Goal: Information Seeking & Learning: Find specific fact

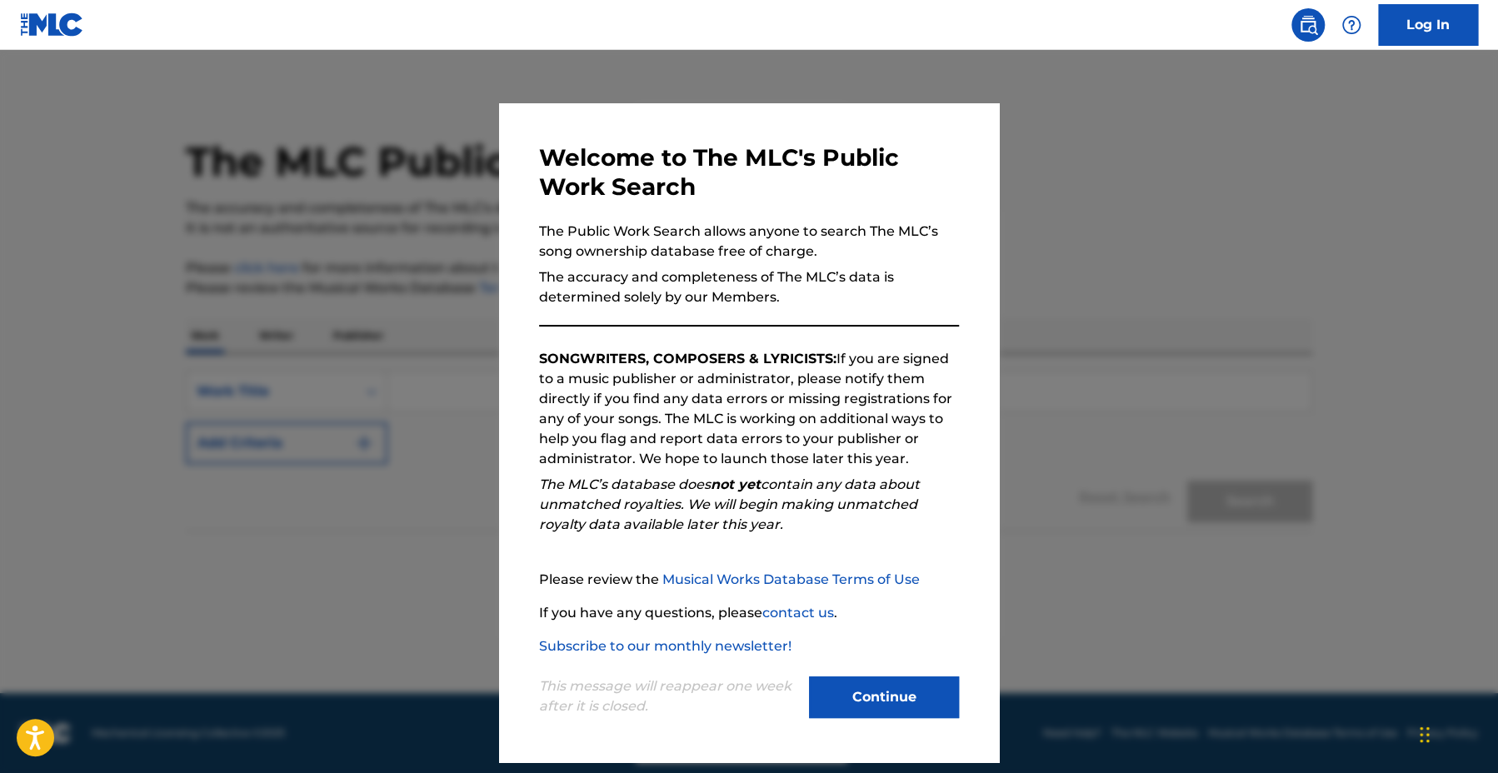
click at [829, 685] on button "Continue" at bounding box center [884, 698] width 150 height 42
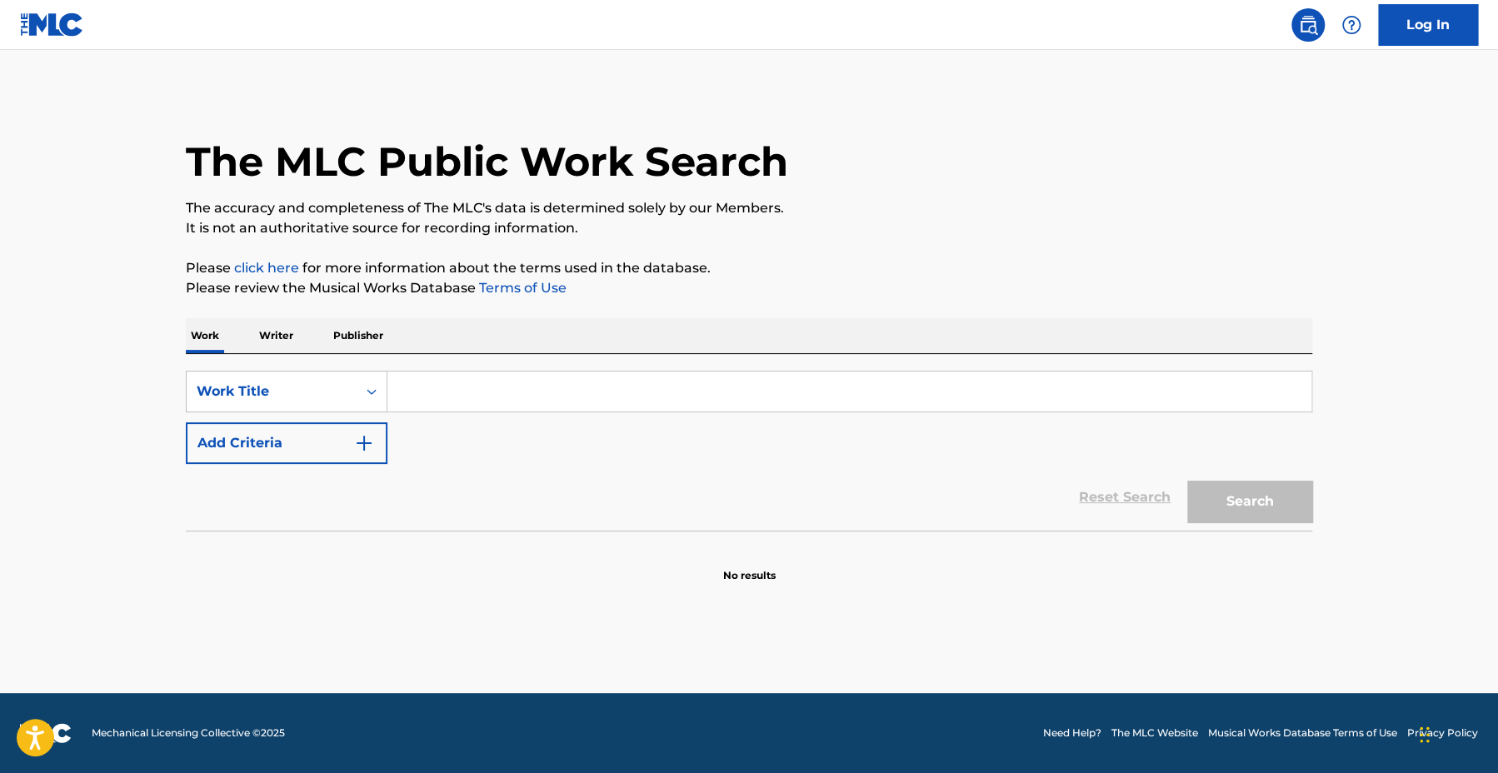
click at [476, 406] on input "Search Form" at bounding box center [849, 392] width 924 height 40
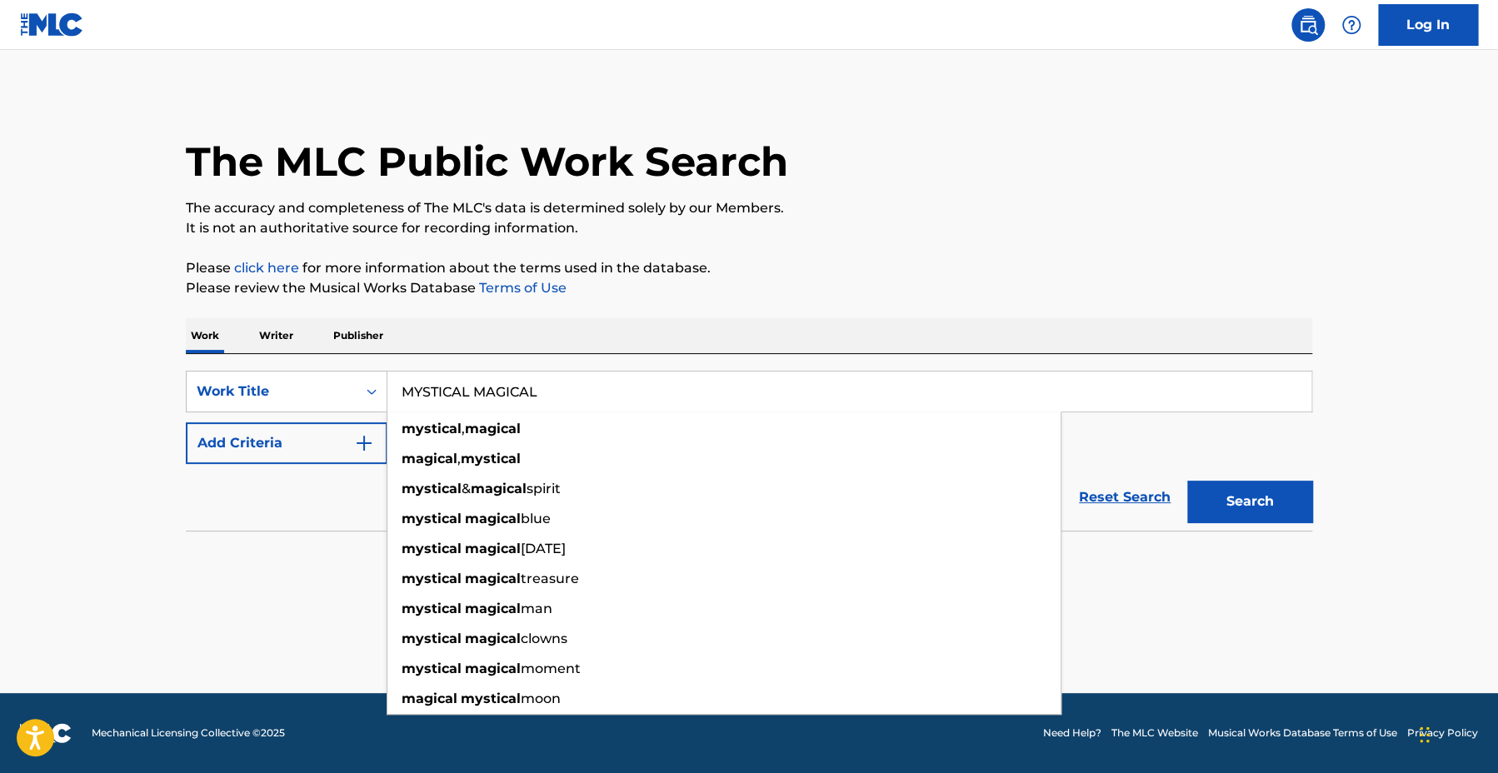
type input "MYSTICAL MAGICAL"
click at [1187, 481] on button "Search" at bounding box center [1249, 502] width 125 height 42
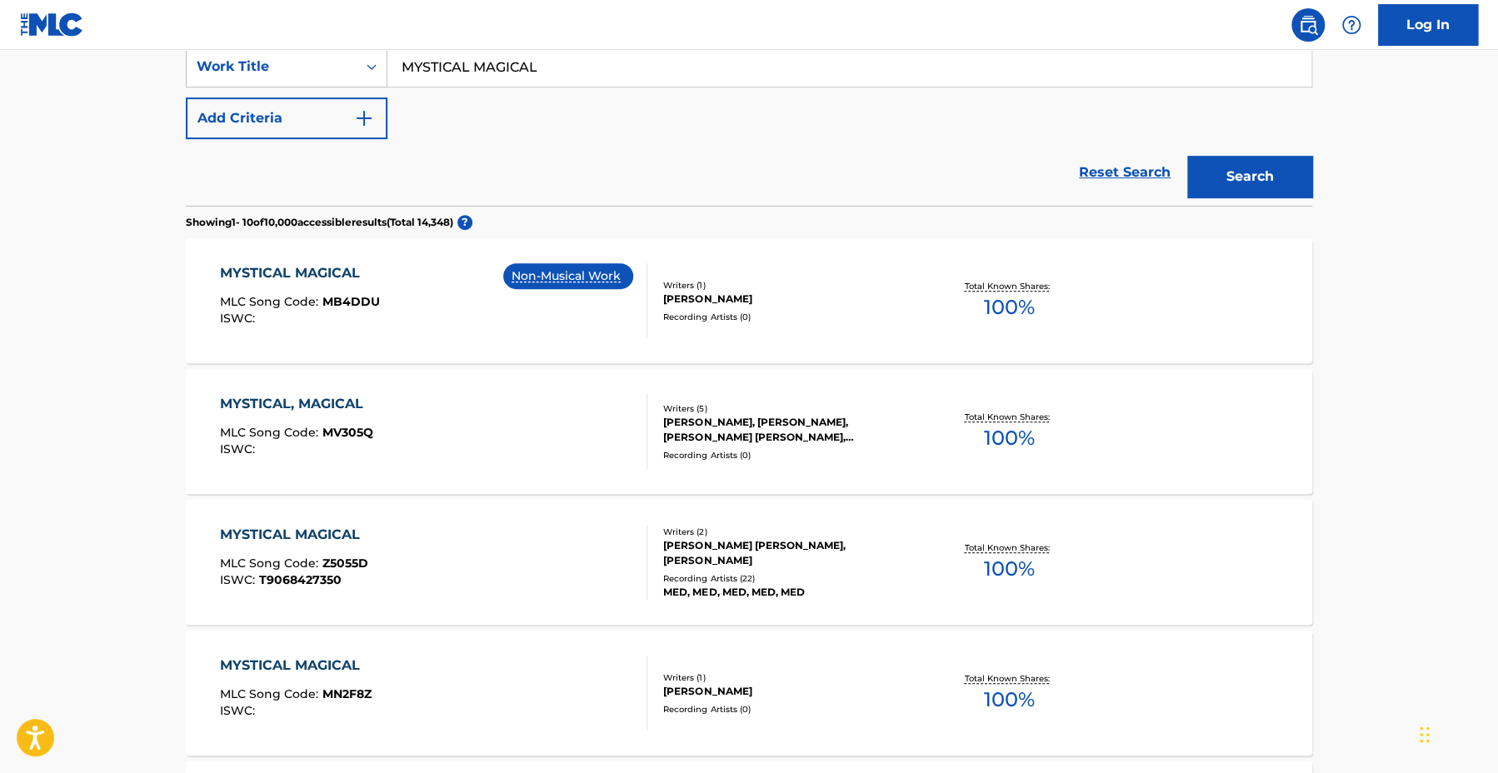
scroll to position [333, 0]
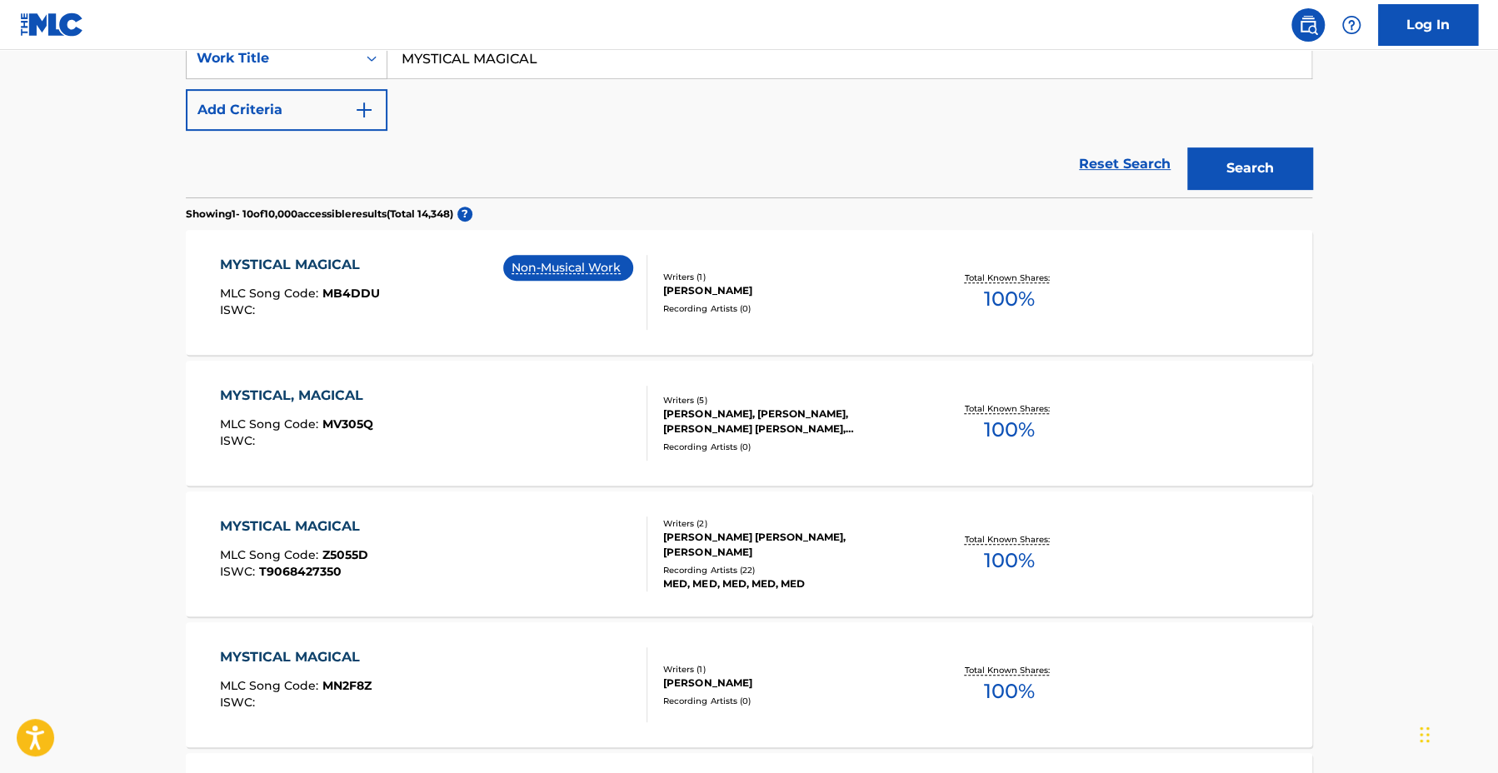
click at [321, 397] on div "MYSTICAL, MAGICAL" at bounding box center [296, 396] width 153 height 20
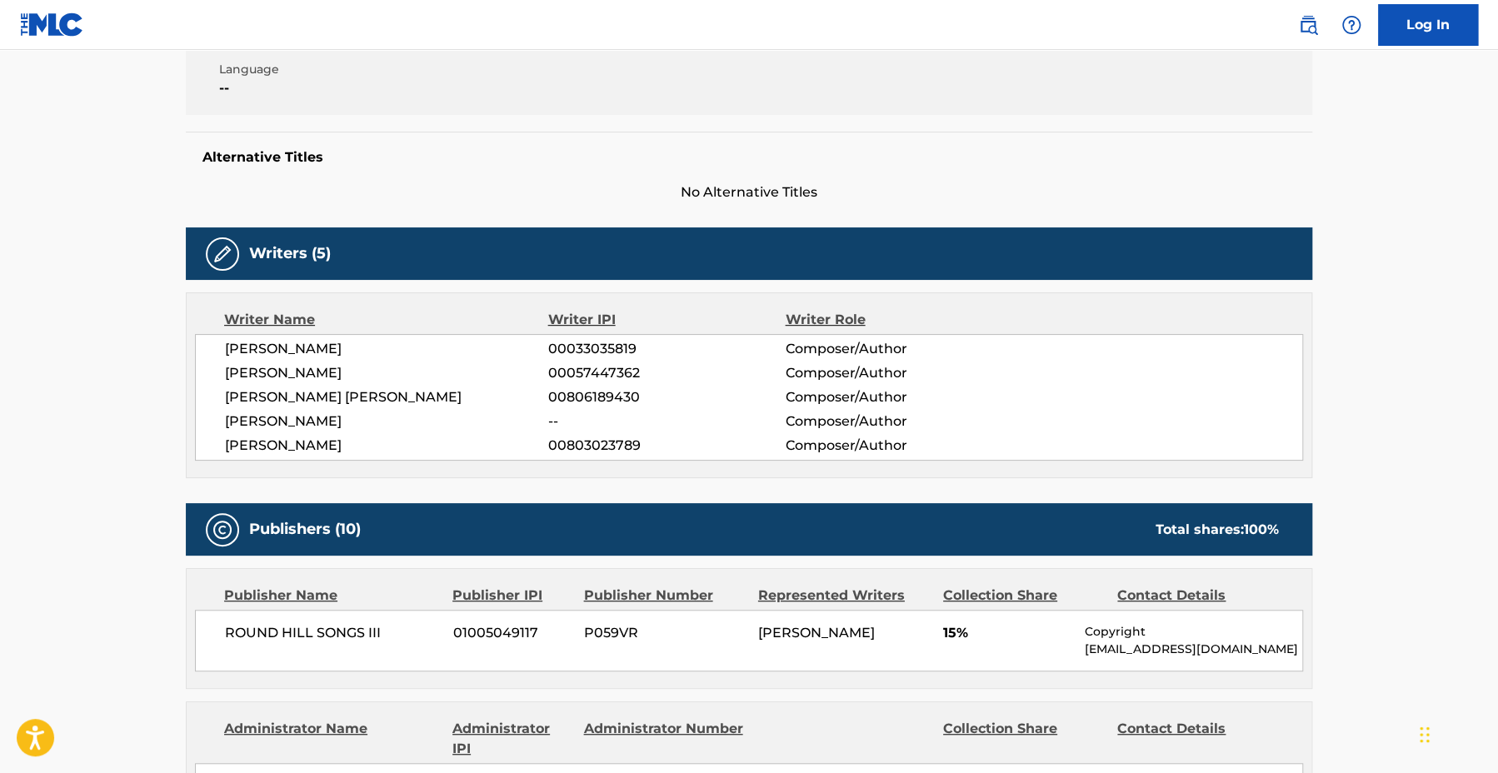
scroll to position [417, 0]
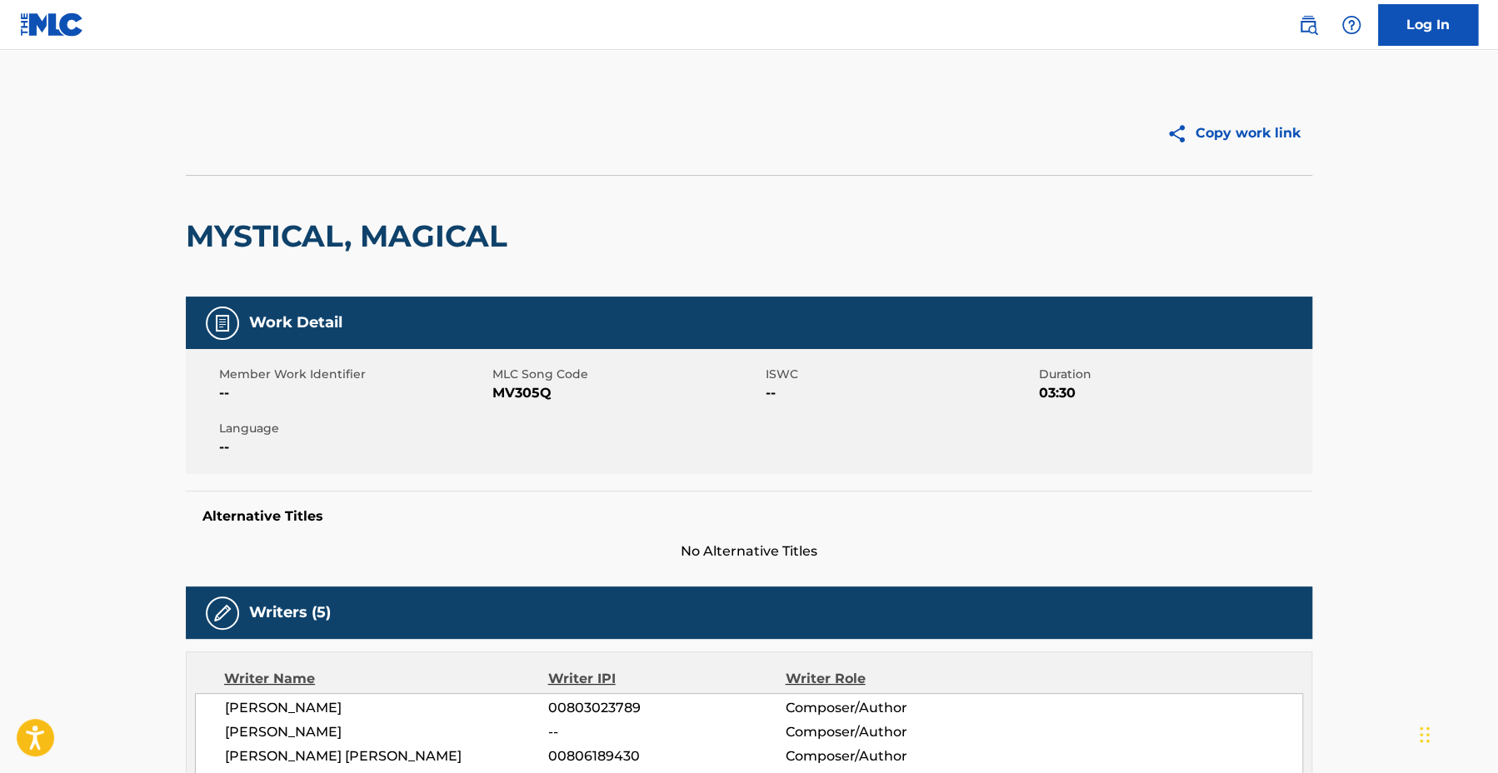
click at [1293, 464] on div "Member Work Identifier -- MLC Song Code MV305Q ISWC -- Duration 03:30 Language …" at bounding box center [749, 411] width 1126 height 125
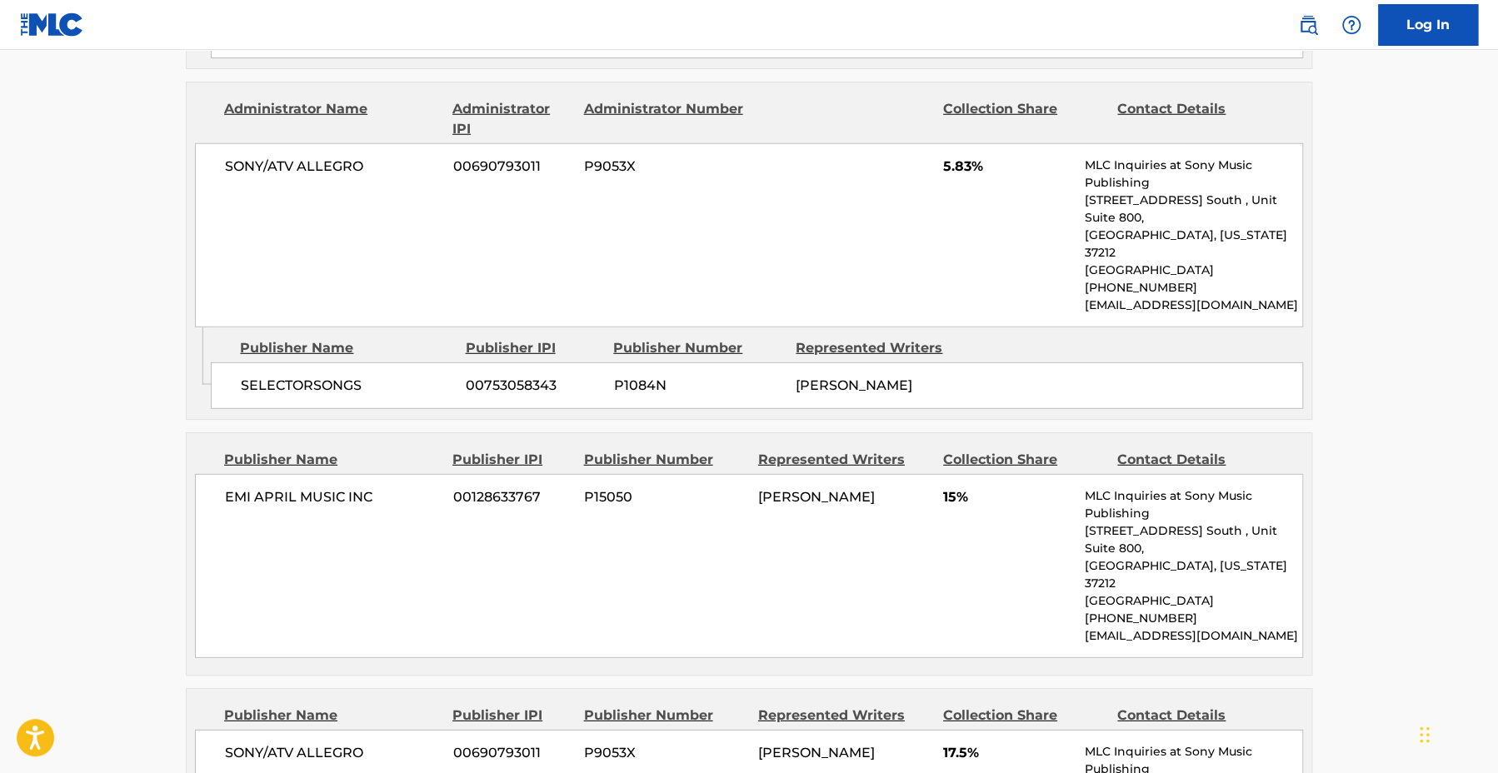
scroll to position [2759, 0]
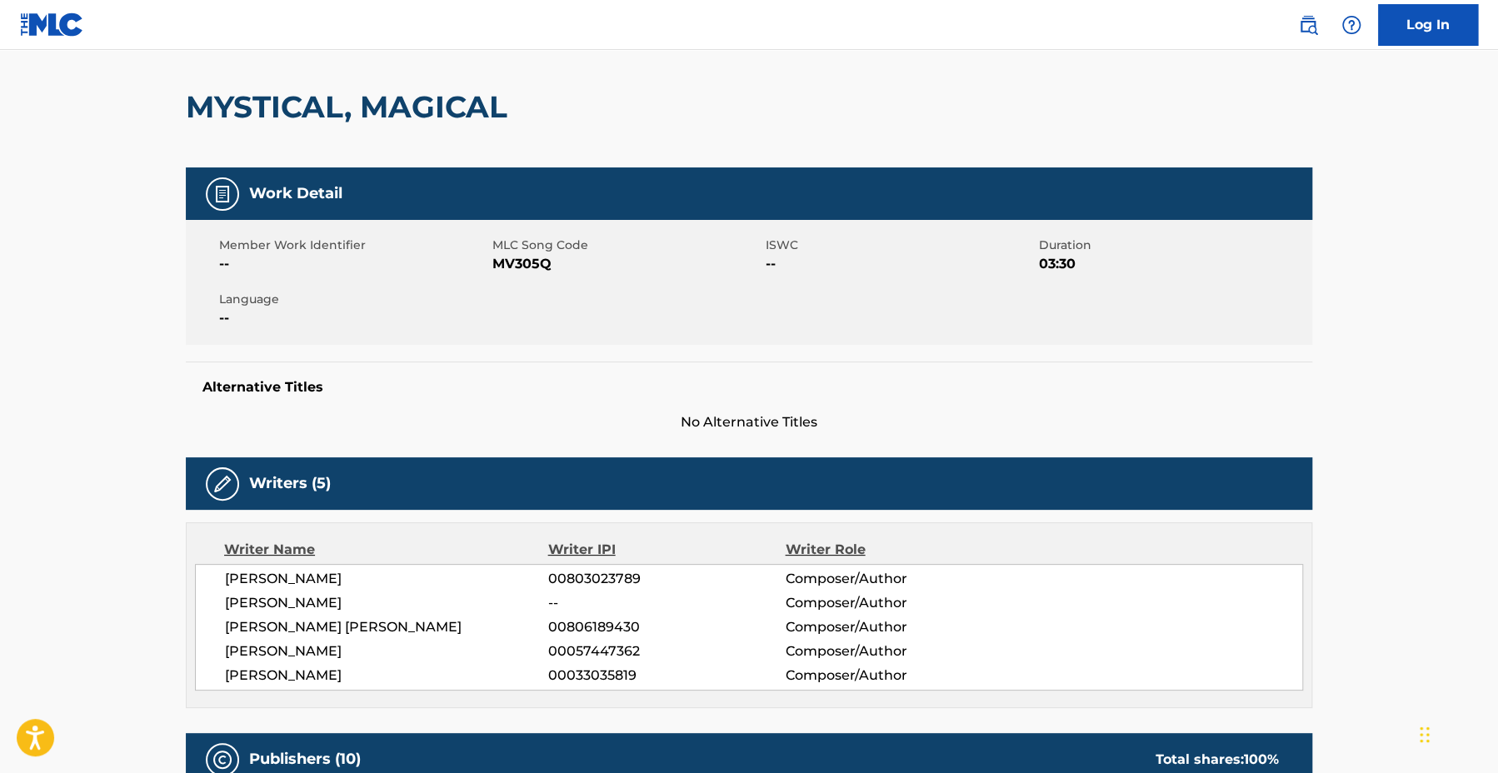
scroll to position [0, 0]
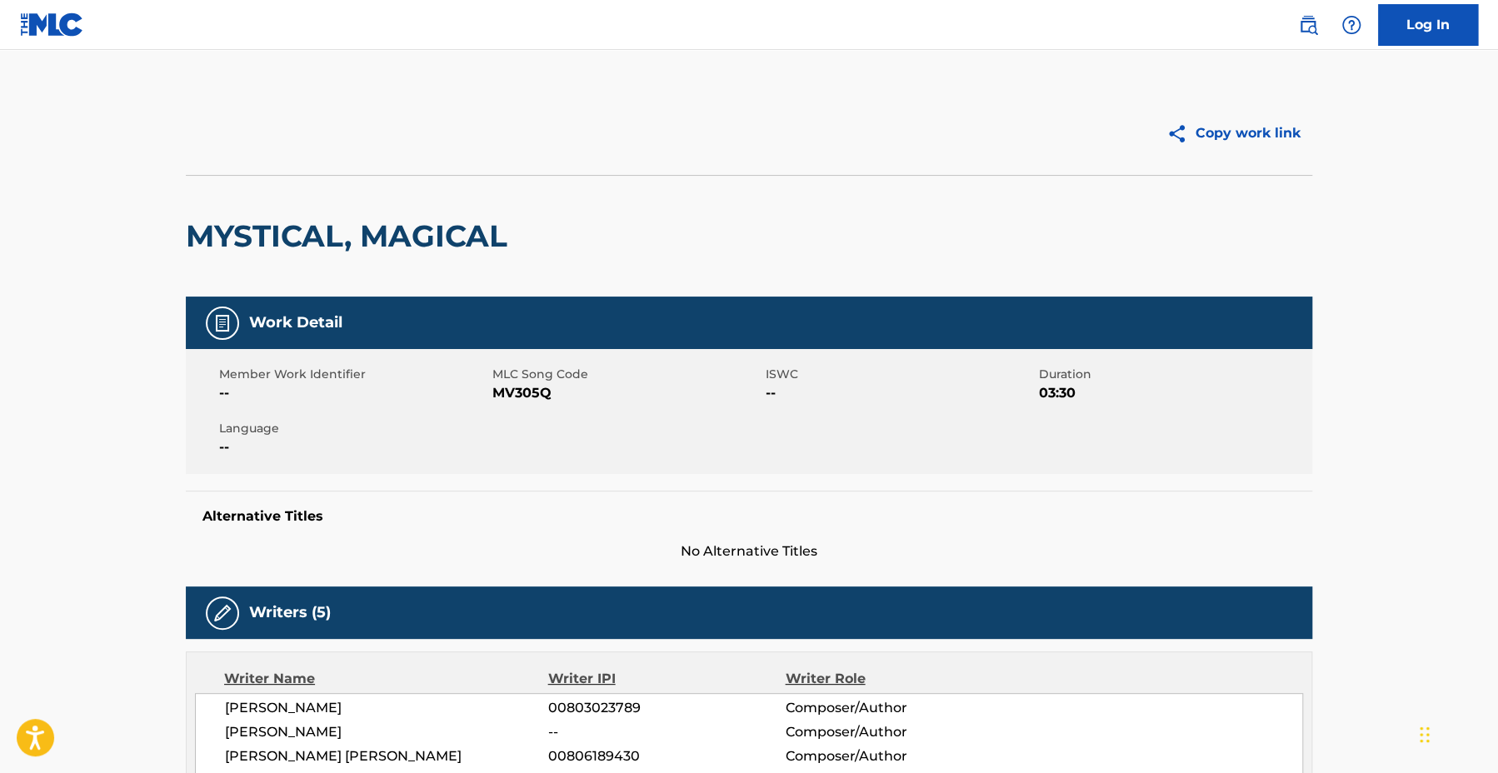
click at [705, 202] on div "MYSTICAL, MAGICAL" at bounding box center [749, 236] width 1126 height 122
